Goal: Register for event/course: Sign up to attend an event or enroll in a course

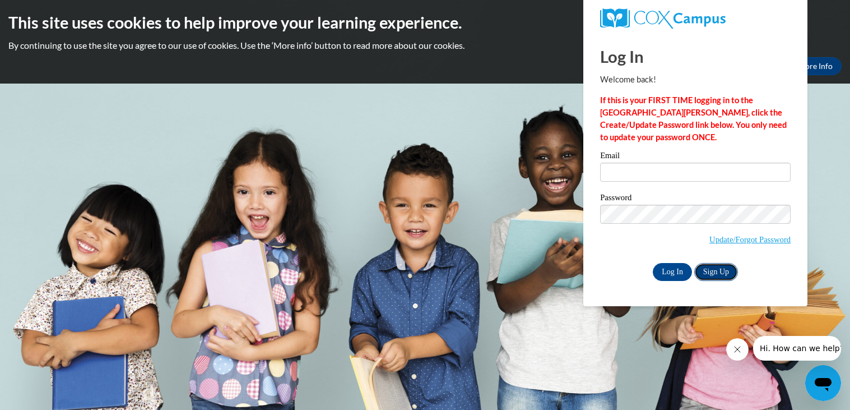
click at [723, 277] on link "Sign Up" at bounding box center [717, 272] width 44 height 18
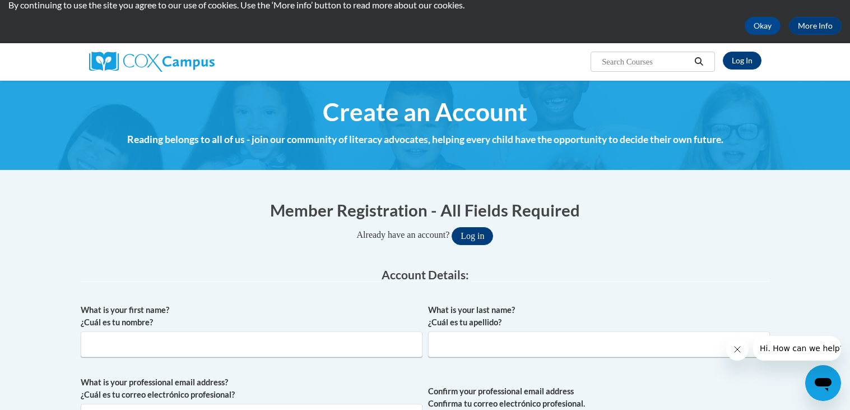
scroll to position [92, 0]
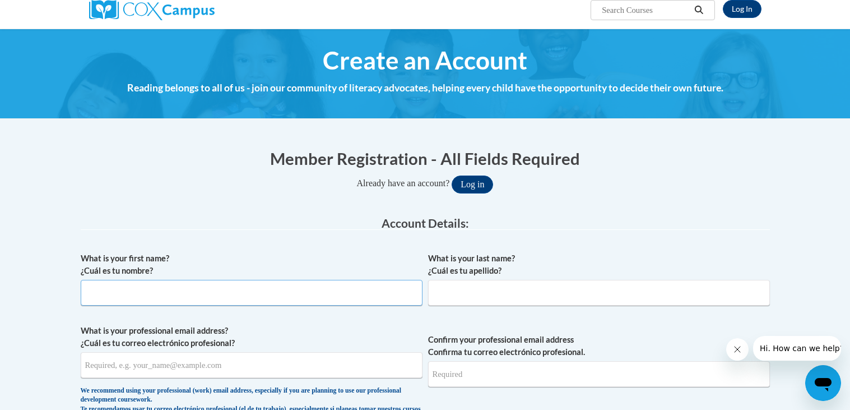
click at [277, 296] on input "What is your first name? ¿Cuál es tu nombre?" at bounding box center [252, 293] width 342 height 26
type input "ashley"
click at [526, 295] on input "What is your last name? ¿Cuál es tu apellido?" at bounding box center [599, 293] width 342 height 26
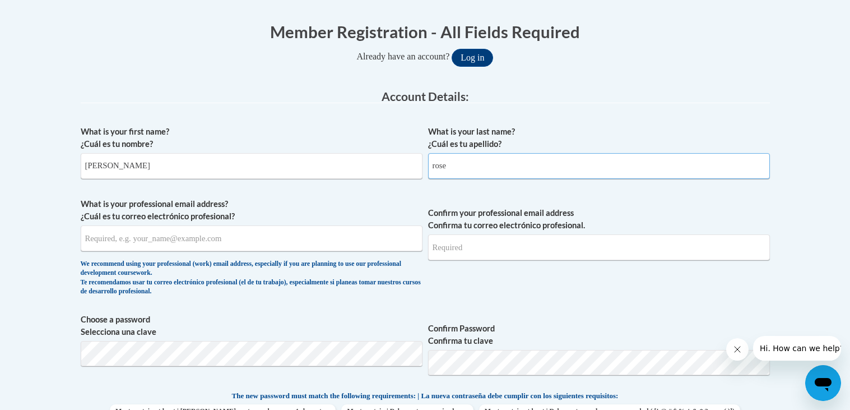
scroll to position [220, 0]
type input "rose"
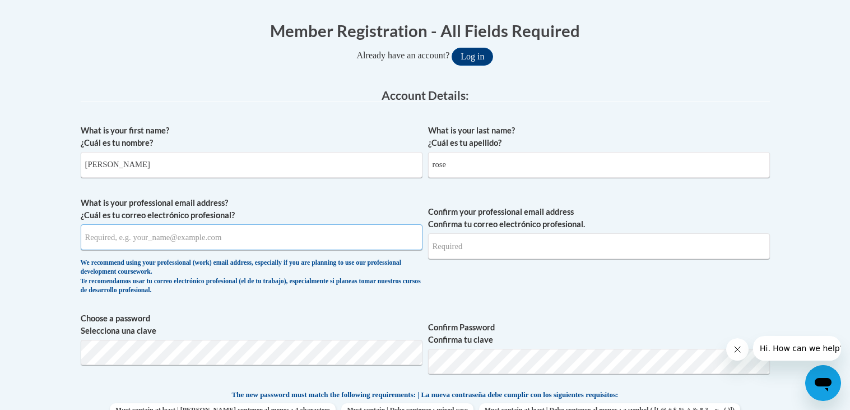
click at [207, 239] on input "What is your professional email address? ¿Cuál es tu correo electrónico profesi…" at bounding box center [252, 237] width 342 height 26
type input "ashleyblack85ab@gmail.com"
click at [520, 247] on input "Confirm your professional email address Confirma tu correo electrónico profesio…" at bounding box center [599, 246] width 342 height 26
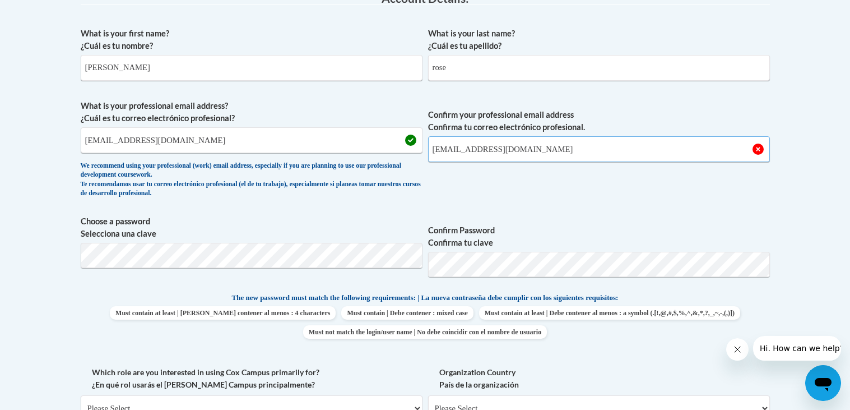
scroll to position [318, 0]
type input "ashleyblack85ab@gmail.com"
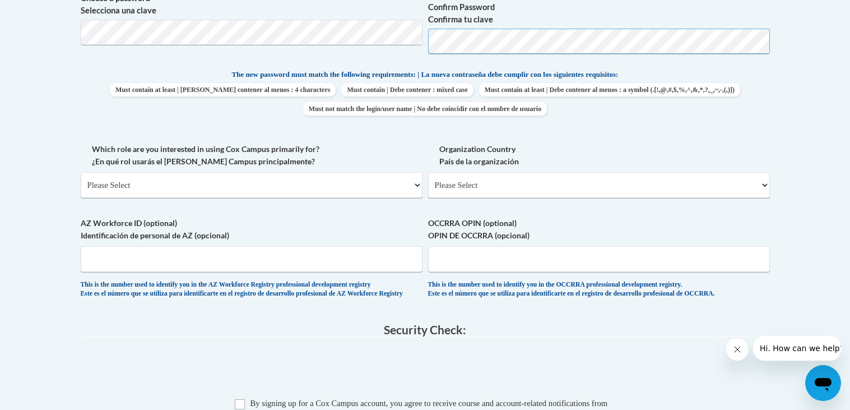
scroll to position [541, 0]
click at [419, 187] on select "Please Select College/University | Colegio/Universidad Community/Nonprofit Part…" at bounding box center [252, 184] width 342 height 26
select select "fbf2d438-af2f-41f8-98f1-81c410e29de3"
click at [81, 171] on select "Please Select College/University | Colegio/Universidad Community/Nonprofit Part…" at bounding box center [252, 184] width 342 height 26
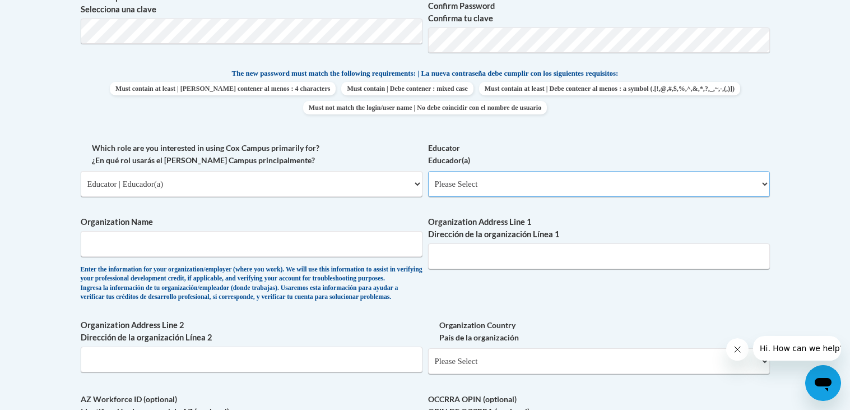
click at [766, 188] on select "Please Select Early Learning/Daycare Teacher/Family Home Care Provider | Maestr…" at bounding box center [599, 184] width 342 height 26
select select "5e2af403-4f2c-4e49-a02f-103e55d7b75b"
click at [428, 171] on select "Please Select Early Learning/Daycare Teacher/Family Home Care Provider | Maestr…" at bounding box center [599, 184] width 342 height 26
click at [300, 246] on input "Organization Name" at bounding box center [252, 244] width 342 height 26
type input "Butler"
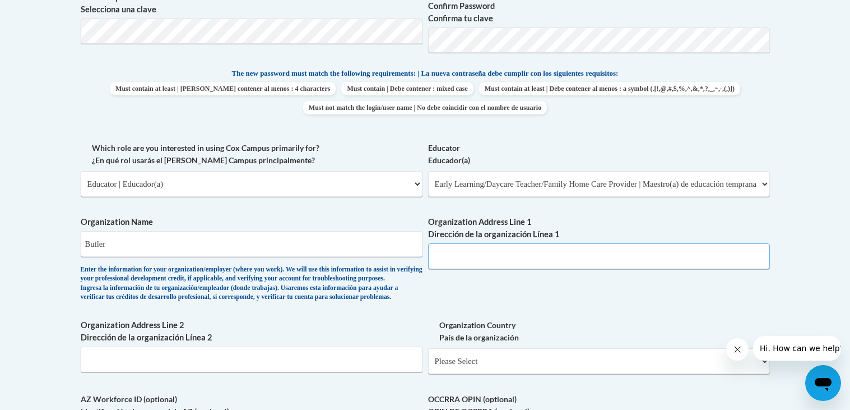
click at [527, 256] on input "Organization Address Line 1 Dirección de la organización Línea 1" at bounding box center [599, 256] width 342 height 26
type input "athens"
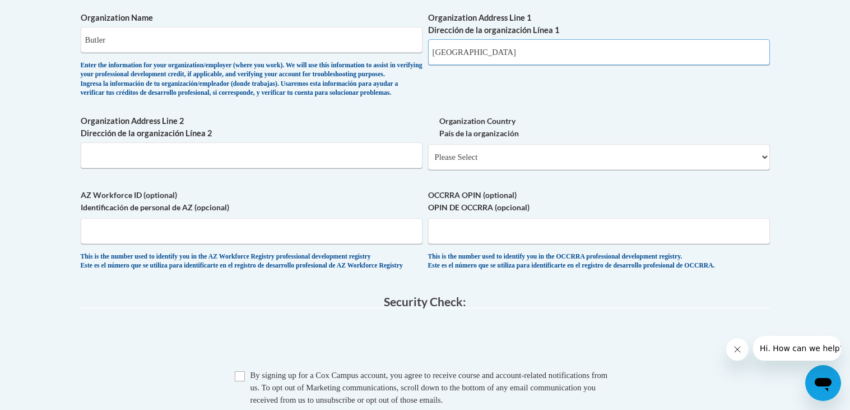
scroll to position [746, 0]
type input "Athens street"
click at [766, 169] on select "Please Select United States | Estados Unidos Outside of the United States | Fue…" at bounding box center [599, 157] width 342 height 26
select select "ad49bcad-a171-4b2e-b99c-48b446064914"
click at [428, 161] on select "Please Select United States | Estados Unidos Outside of the United States | Fue…" at bounding box center [599, 157] width 342 height 26
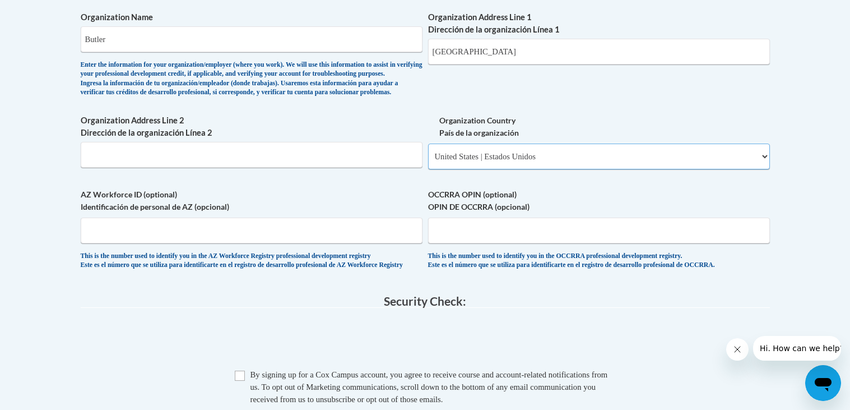
select select
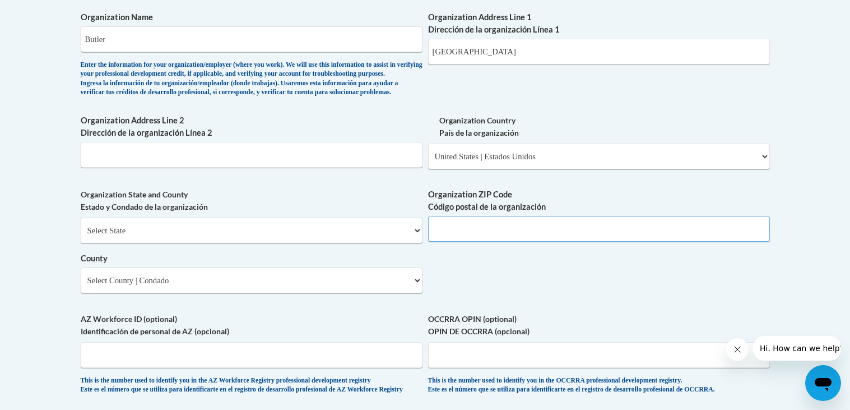
click at [480, 242] on input "Organization ZIP Code Código postal de la organización" at bounding box center [599, 229] width 342 height 26
click at [429, 250] on div "Organization ZIP Code Código postal de la organización" at bounding box center [599, 219] width 342 height 62
click at [413, 243] on select "Select State Alabama Alaska Arizona Arkansas California Colorado Connecticut De…" at bounding box center [252, 231] width 342 height 26
select select "Georgia"
click at [81, 235] on select "Select State Alabama Alaska Arizona Arkansas California Colorado Connecticut De…" at bounding box center [252, 231] width 342 height 26
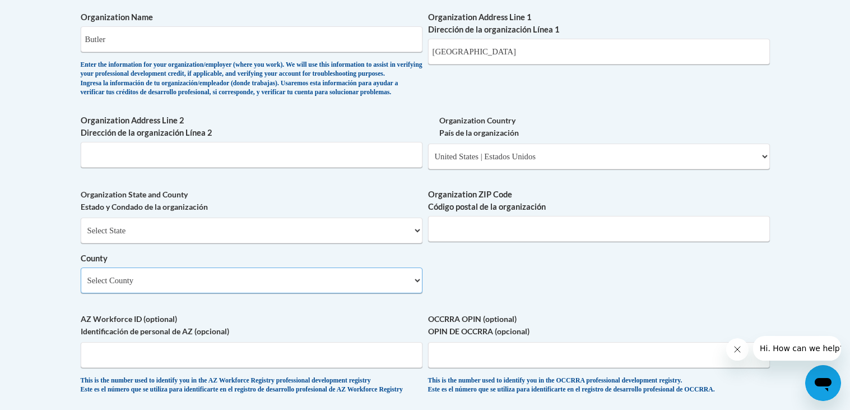
click at [418, 293] on select "Select County Appling Atkinson Bacon Baker Baldwin Banks Barrow Bartow Ben Hill…" at bounding box center [252, 280] width 342 height 26
select select "Hall"
click at [81, 285] on select "Select County Appling Atkinson Bacon Baker Baldwin Banks Barrow Bartow Ben Hill…" at bounding box center [252, 280] width 342 height 26
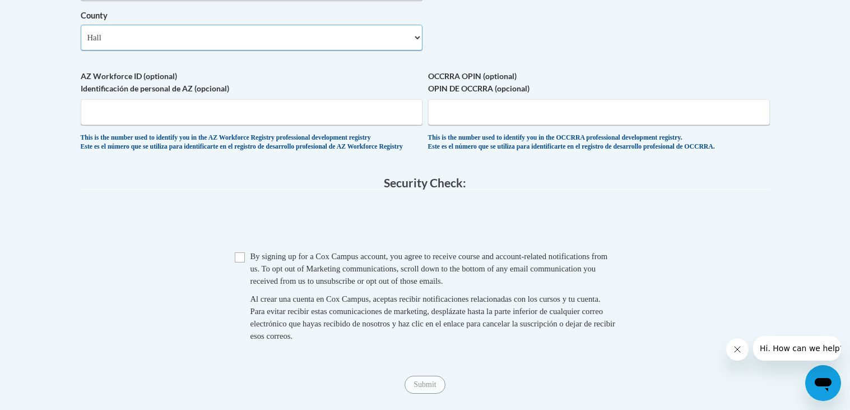
scroll to position [993, 0]
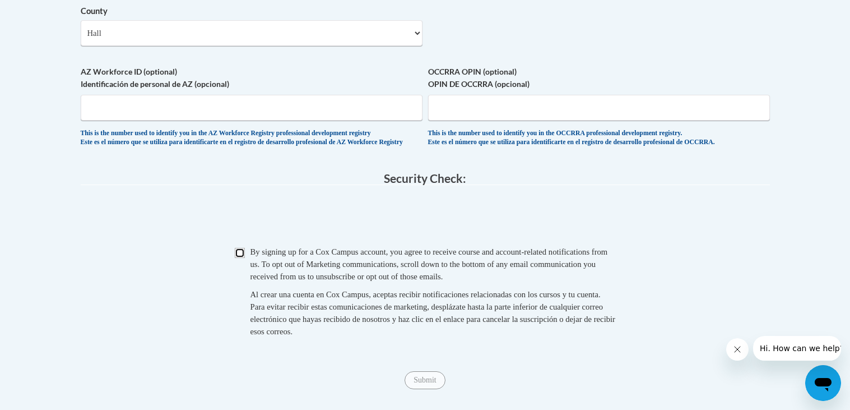
click at [242, 258] on input "Checkbox" at bounding box center [240, 253] width 10 height 10
checkbox input "true"
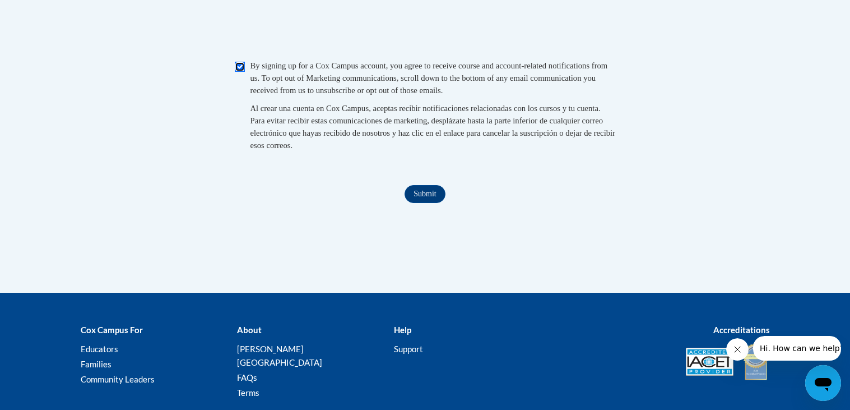
scroll to position [1176, 0]
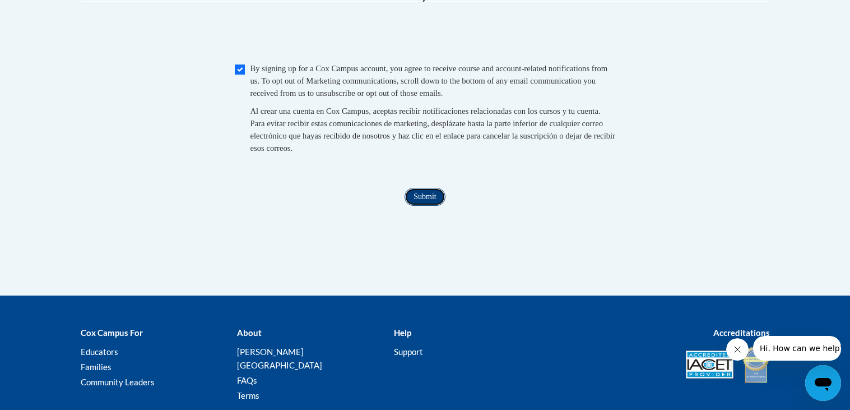
click at [429, 206] on input "Submit" at bounding box center [425, 197] width 40 height 18
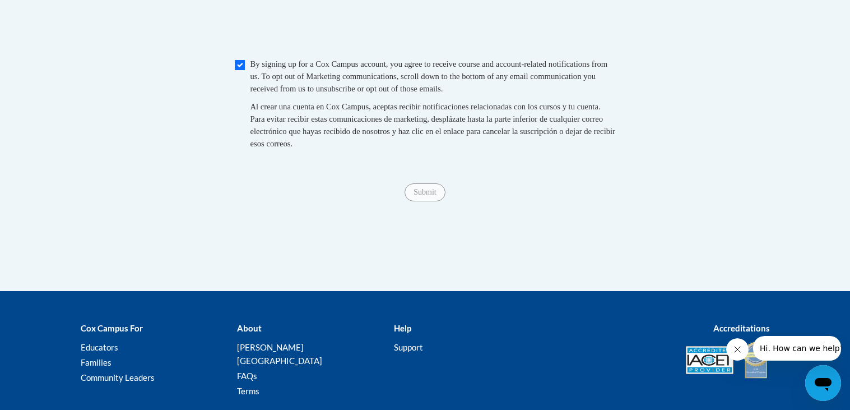
scroll to position [1178, 0]
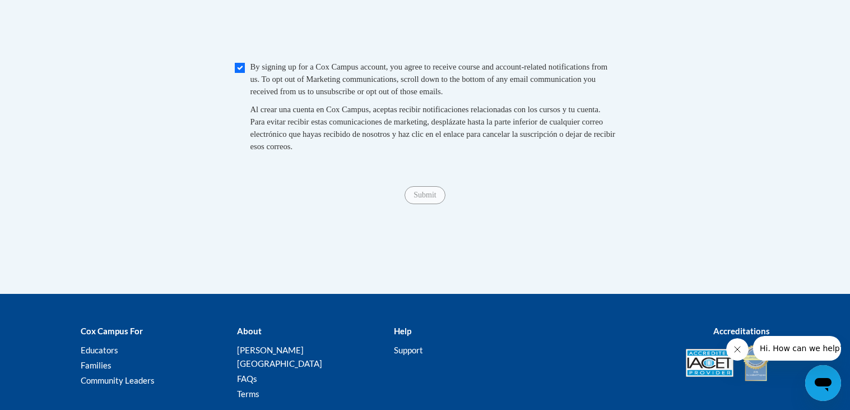
type input "30507"
click at [662, 164] on div "Checkbox By signing up for a Cox Campus account, you agree to receive course an…" at bounding box center [426, 112] width 690 height 103
click at [243, 73] on input "Checkbox" at bounding box center [240, 68] width 10 height 10
click at [240, 73] on input "Checkbox" at bounding box center [240, 68] width 10 height 10
checkbox input "true"
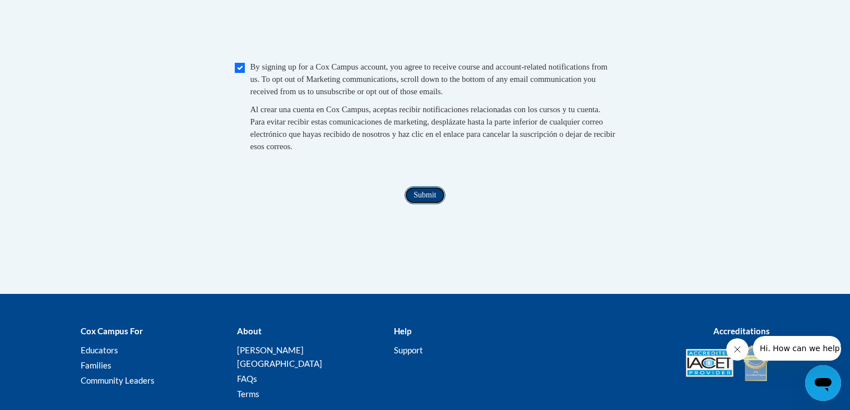
click at [431, 204] on input "Submit" at bounding box center [425, 195] width 40 height 18
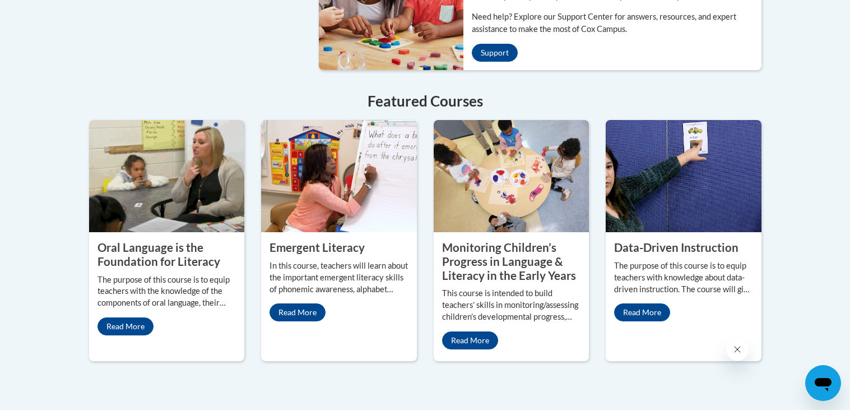
scroll to position [945, 0]
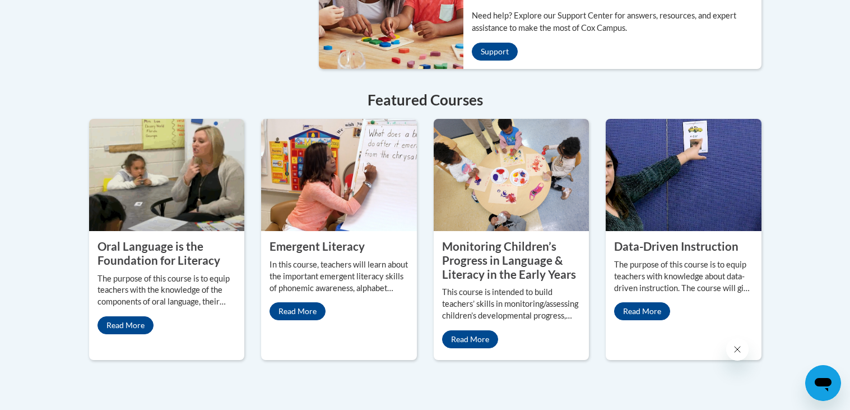
click at [278, 259] on p "In this course, teachers will learn about the important emergent literacy skill…" at bounding box center [339, 276] width 139 height 35
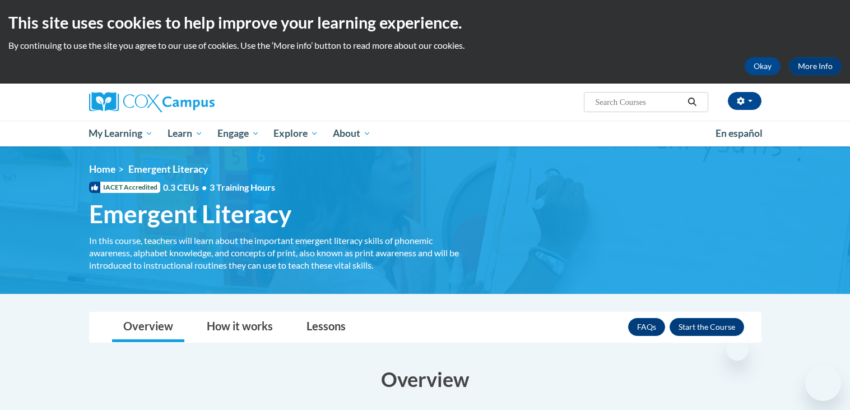
click at [278, 255] on div "In this course, teachers will learn about the important emergent literacy skill…" at bounding box center [282, 252] width 387 height 37
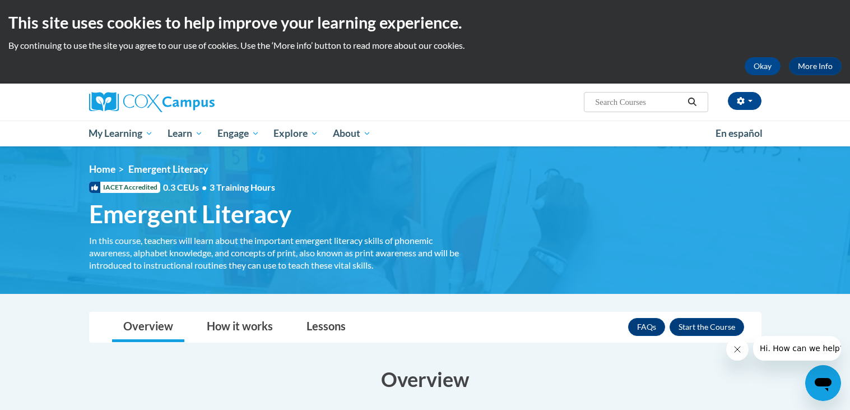
click at [278, 255] on div "In this course, teachers will learn about the important emergent literacy skill…" at bounding box center [282, 252] width 387 height 37
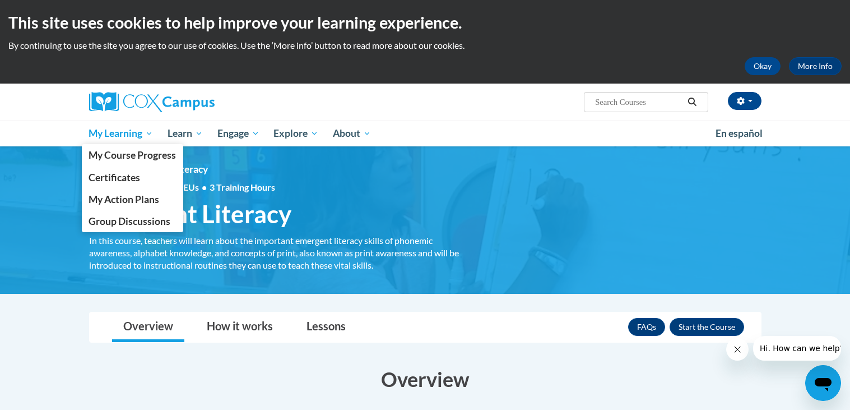
click at [150, 130] on span "My Learning" at bounding box center [121, 133] width 64 height 13
click at [167, 155] on span "My Course Progress" at bounding box center [132, 155] width 87 height 12
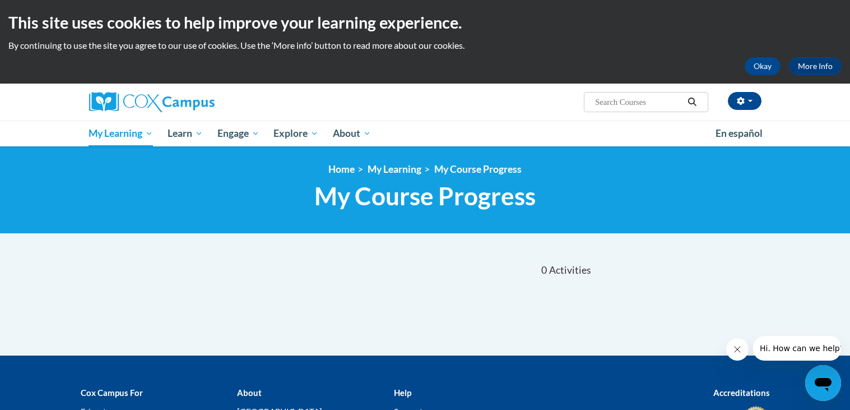
click at [634, 107] on input "Search..." at bounding box center [639, 101] width 90 height 13
click at [660, 99] on input "the power of launage" at bounding box center [639, 101] width 90 height 13
type input "the power of launage"
click at [696, 108] on button "Search" at bounding box center [692, 101] width 17 height 13
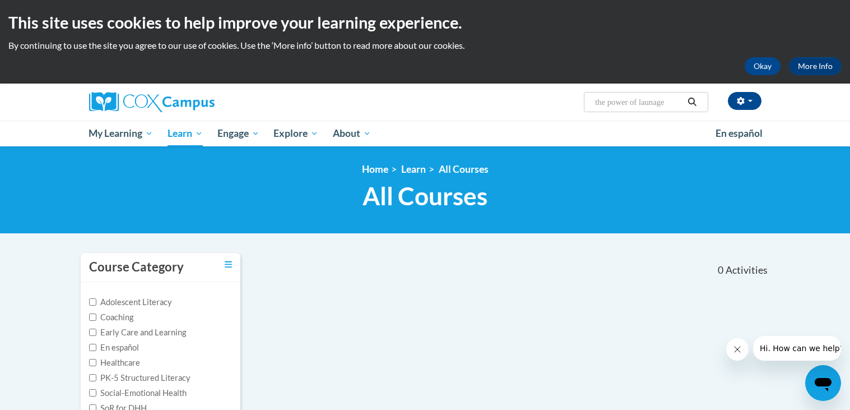
click at [678, 100] on input "the power of launage" at bounding box center [639, 101] width 90 height 13
type input "the power of language"
click at [693, 100] on icon "Search" at bounding box center [692, 102] width 10 height 8
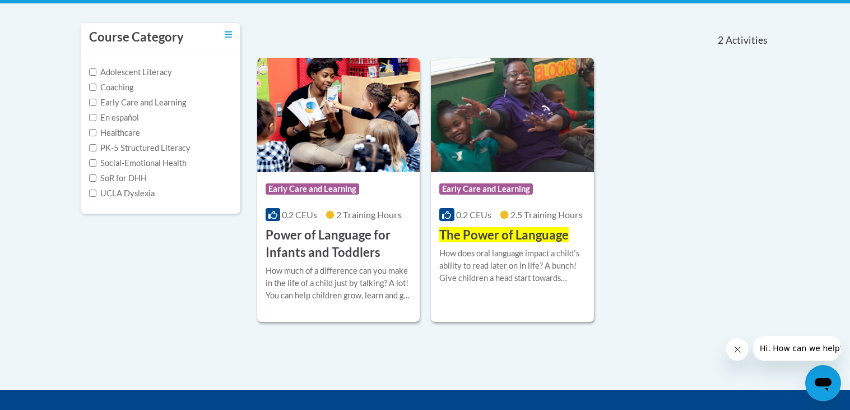
scroll to position [231, 0]
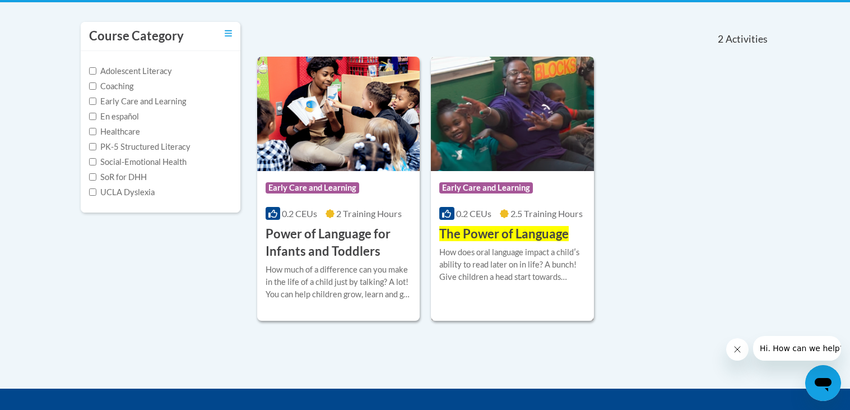
click at [533, 134] on img at bounding box center [512, 114] width 163 height 114
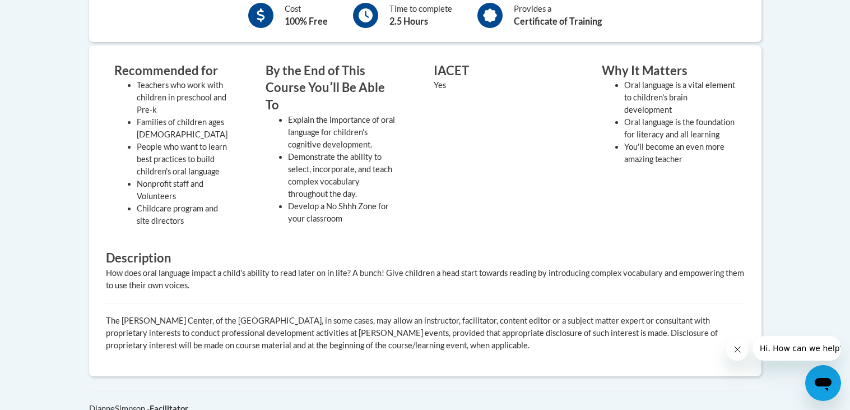
scroll to position [428, 0]
click at [278, 255] on h3 "Description" at bounding box center [425, 256] width 639 height 17
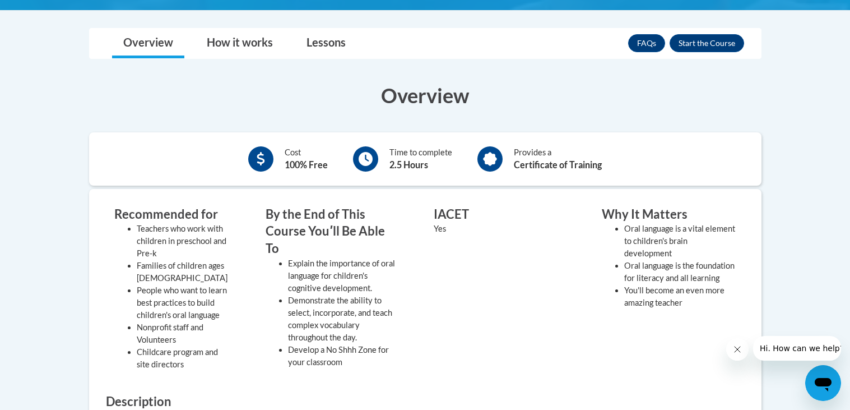
scroll to position [284, 0]
click at [714, 50] on button "Enroll" at bounding box center [707, 43] width 75 height 18
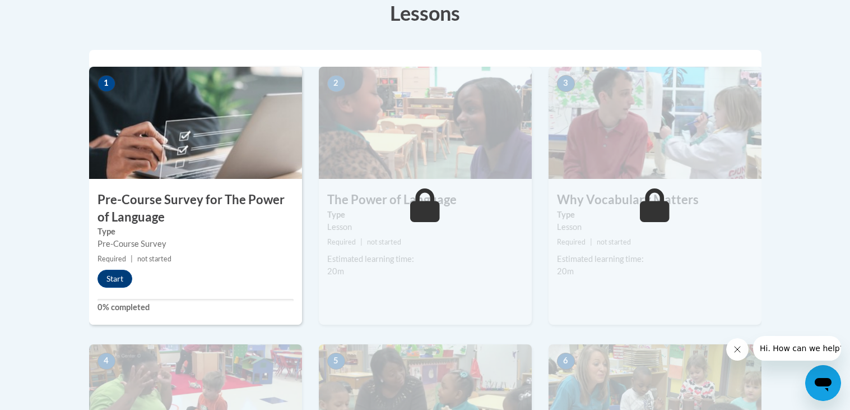
scroll to position [339, 0]
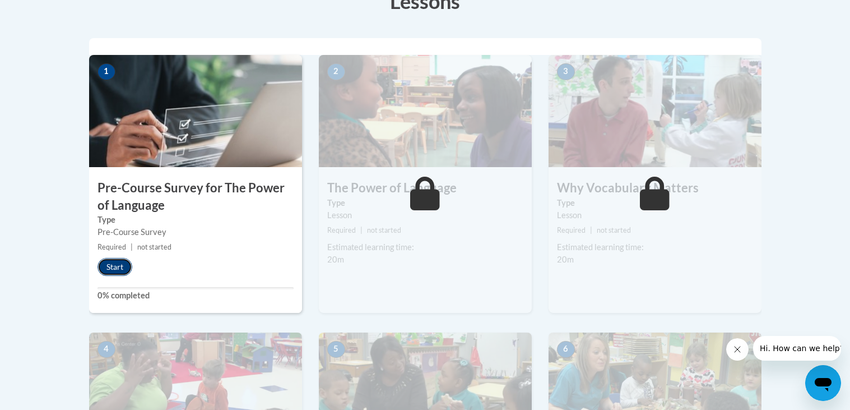
click at [119, 272] on button "Start" at bounding box center [115, 267] width 35 height 18
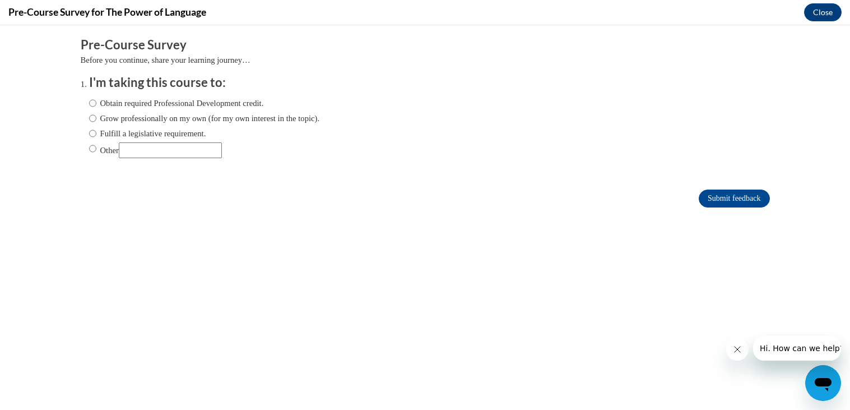
scroll to position [0, 0]
click at [93, 112] on input "Grow professionally on my own (for my own interest in the topic)." at bounding box center [92, 118] width 7 height 12
radio input "true"
click at [95, 104] on input "Obtain required Professional Development credit." at bounding box center [92, 103] width 7 height 12
radio input "true"
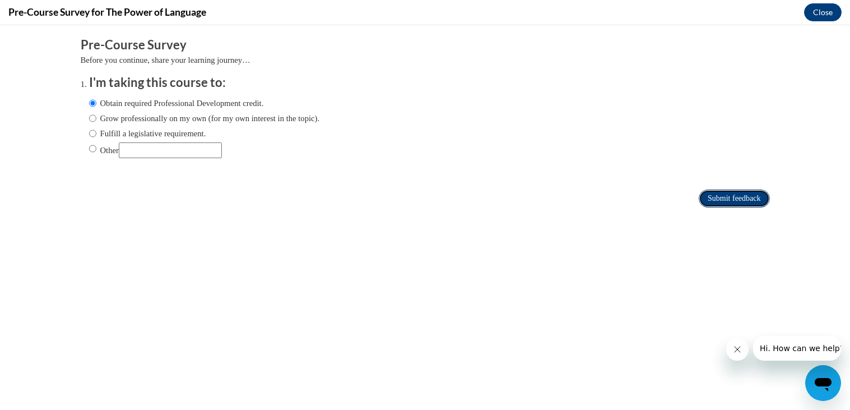
click at [737, 201] on input "Submit feedback" at bounding box center [734, 198] width 71 height 18
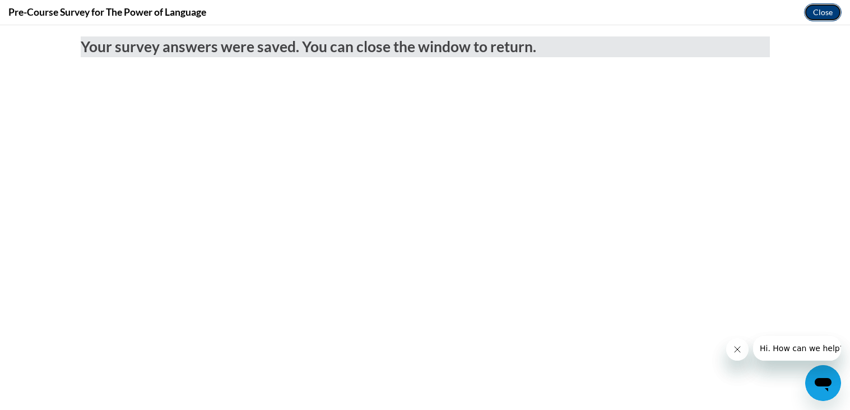
click at [819, 12] on button "Close" at bounding box center [823, 12] width 38 height 18
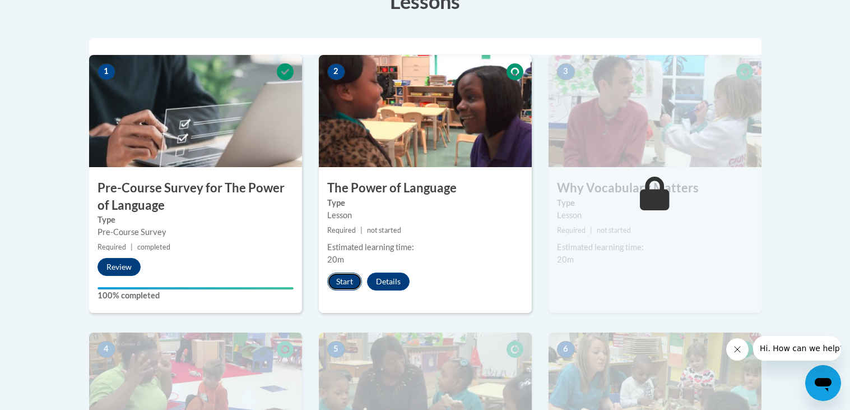
click at [347, 288] on button "Start" at bounding box center [344, 281] width 35 height 18
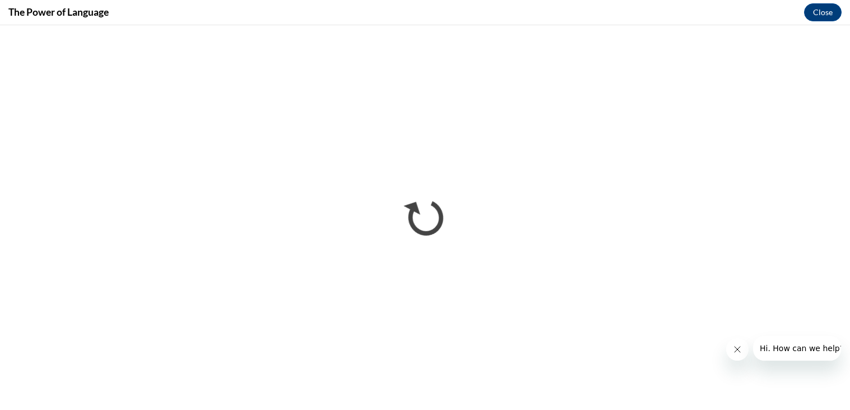
click at [736, 345] on icon "Close message from company" at bounding box center [737, 349] width 9 height 9
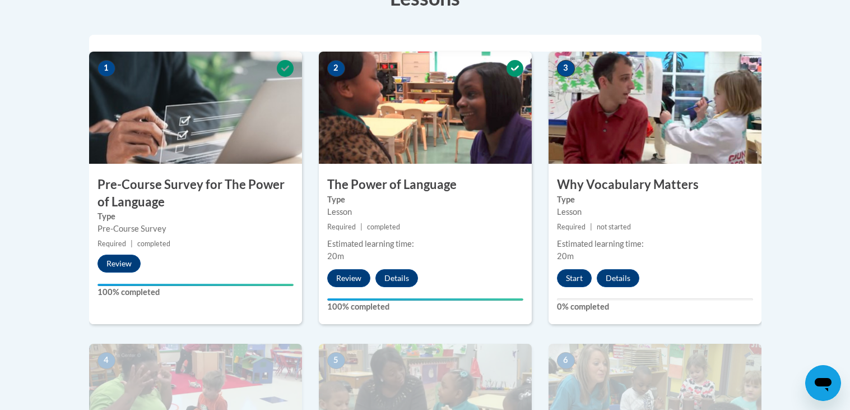
scroll to position [330, 0]
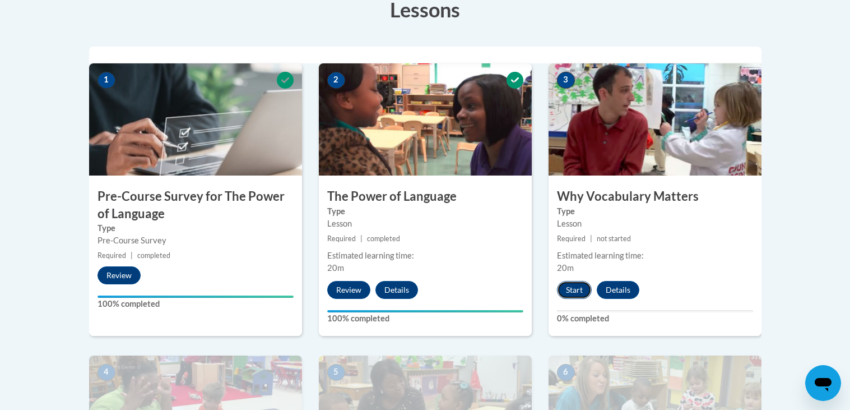
click at [579, 284] on button "Start" at bounding box center [574, 290] width 35 height 18
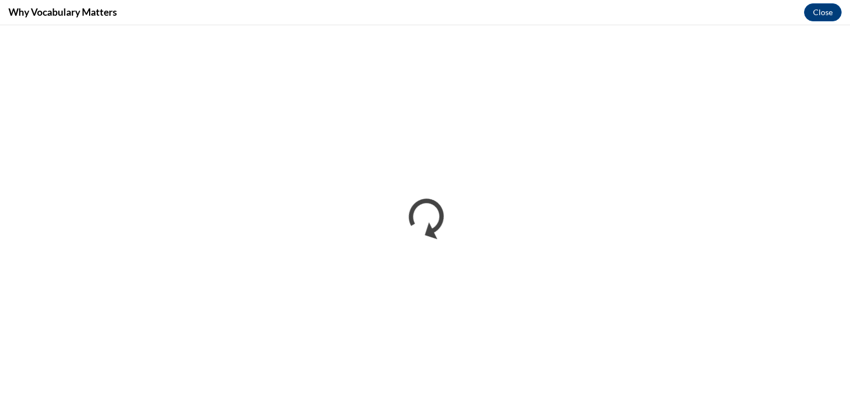
scroll to position [0, 0]
click at [832, 13] on button "Close" at bounding box center [823, 12] width 38 height 18
